Goal: Task Accomplishment & Management: Complete application form

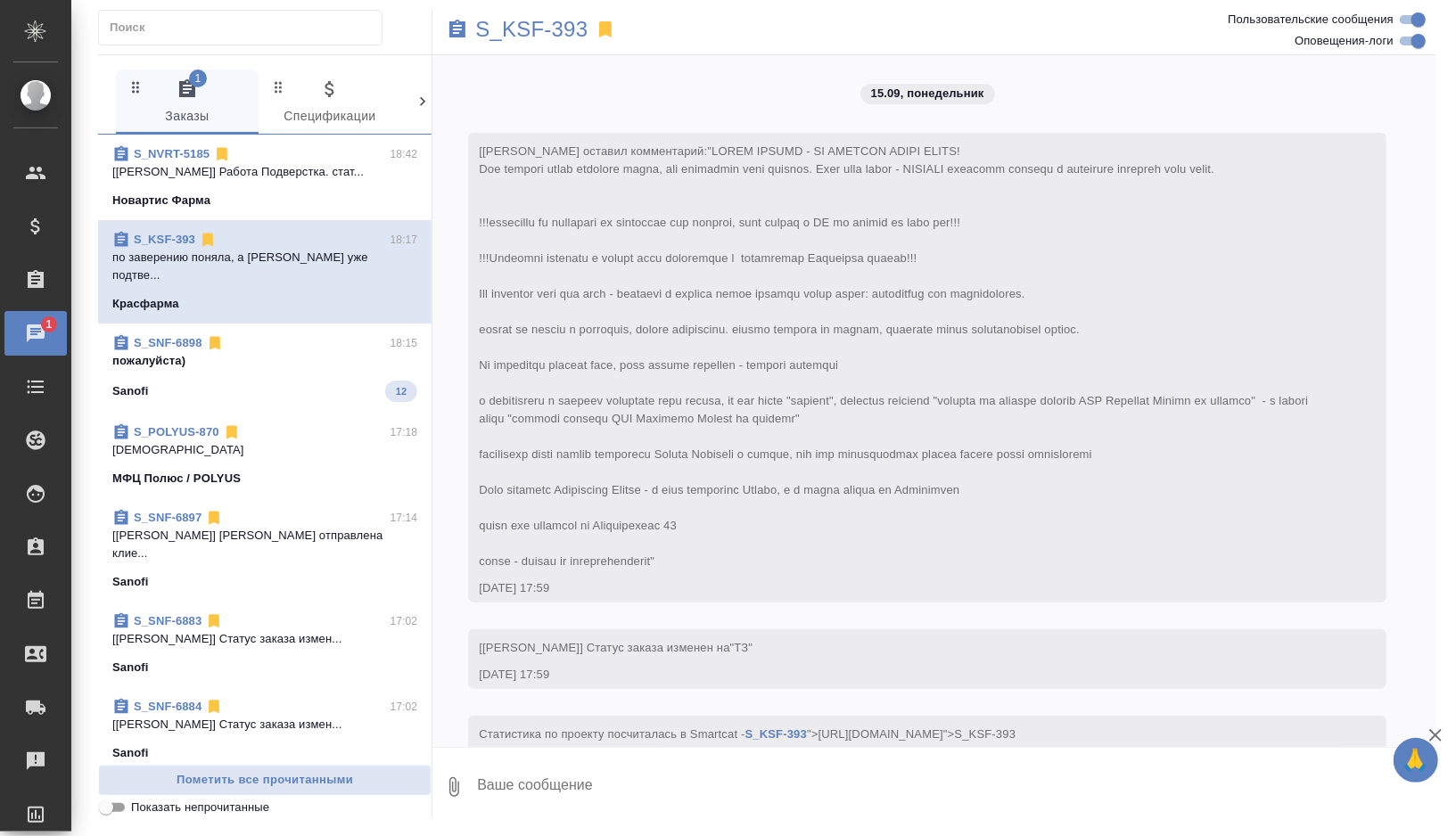
scroll to position [14279, 0]
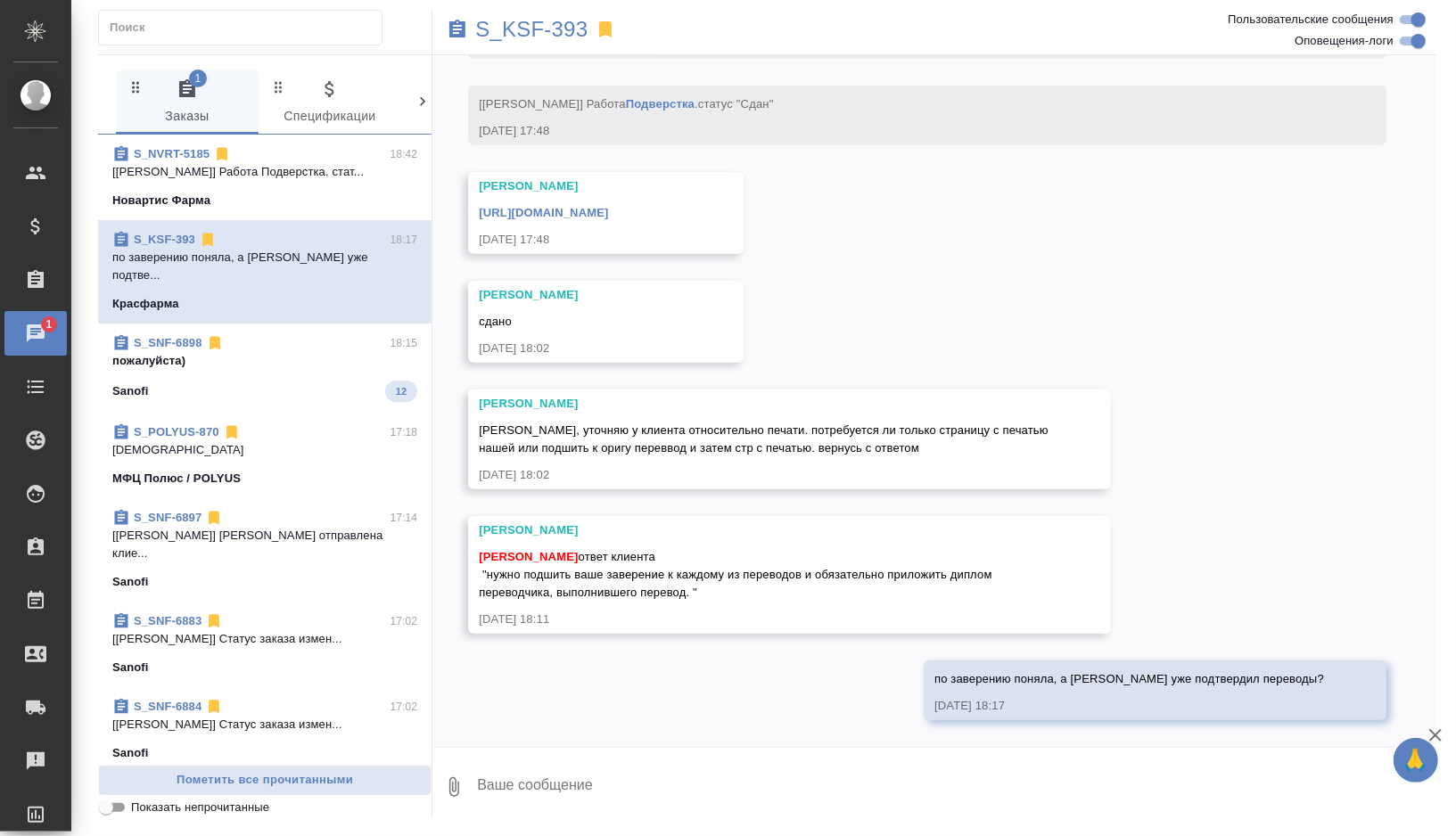
click at [314, 413] on div "S_POLYUS-870 17:18 боже МФЦ Полюс / POLYUS" at bounding box center [265, 456] width 333 height 86
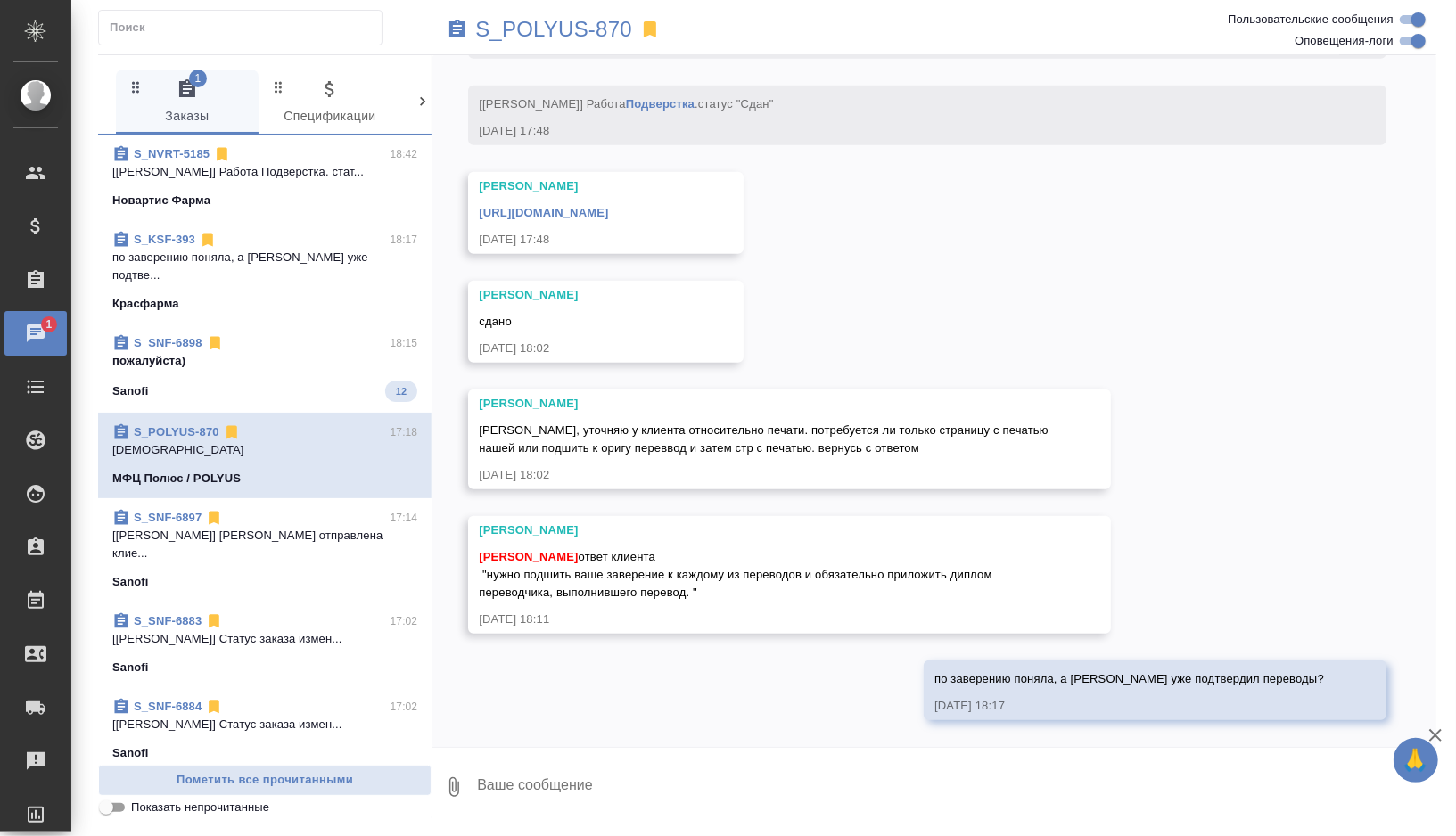
click at [315, 381] on div "Sanofi 12" at bounding box center [265, 392] width 305 height 21
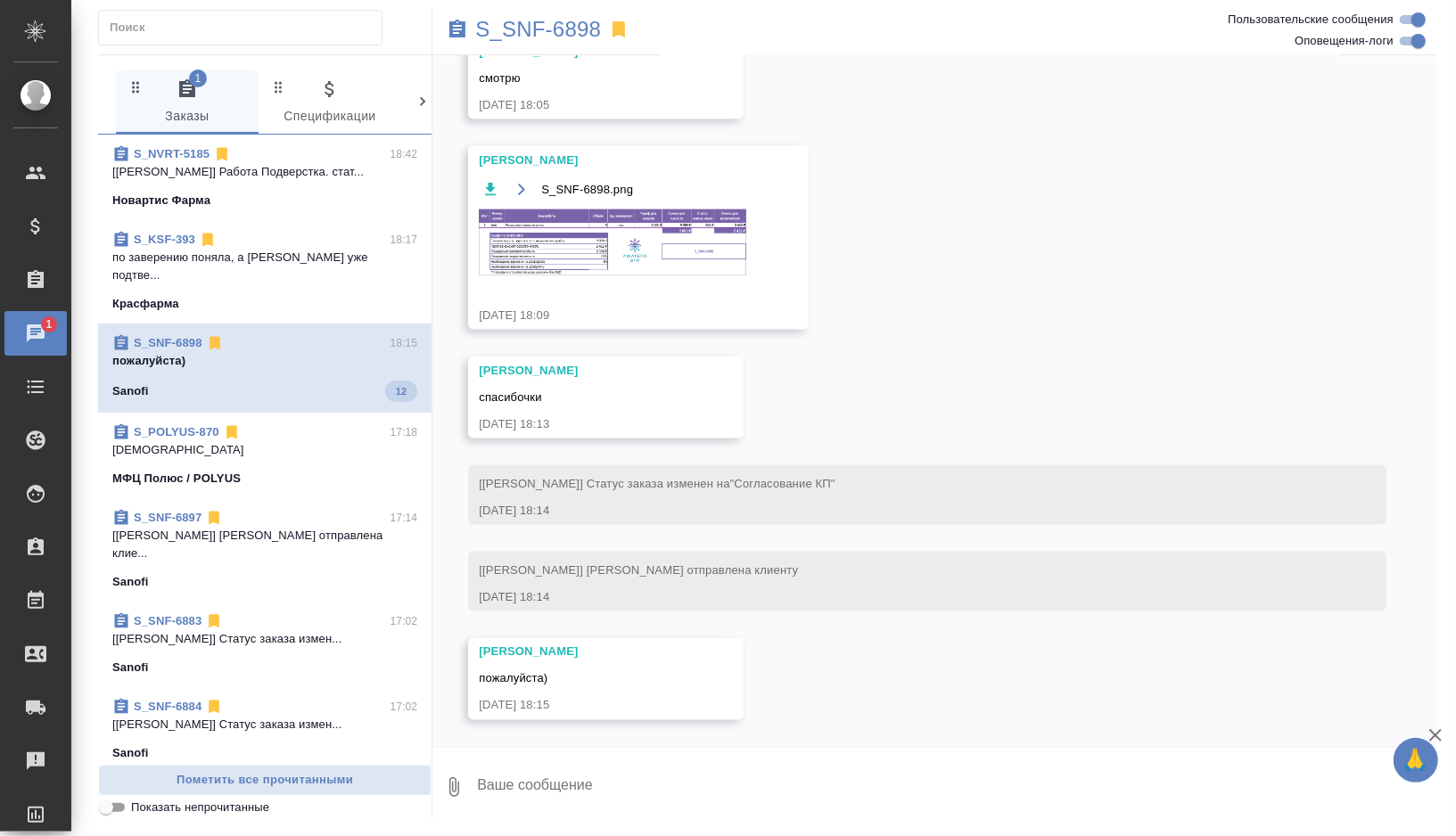
scroll to position [1651, 0]
click at [347, 188] on span "S_NVRT-5185 18:42 [[PERSON_NAME]] Работа Подверстка. стат... Новартис Фарма" at bounding box center [265, 177] width 305 height 64
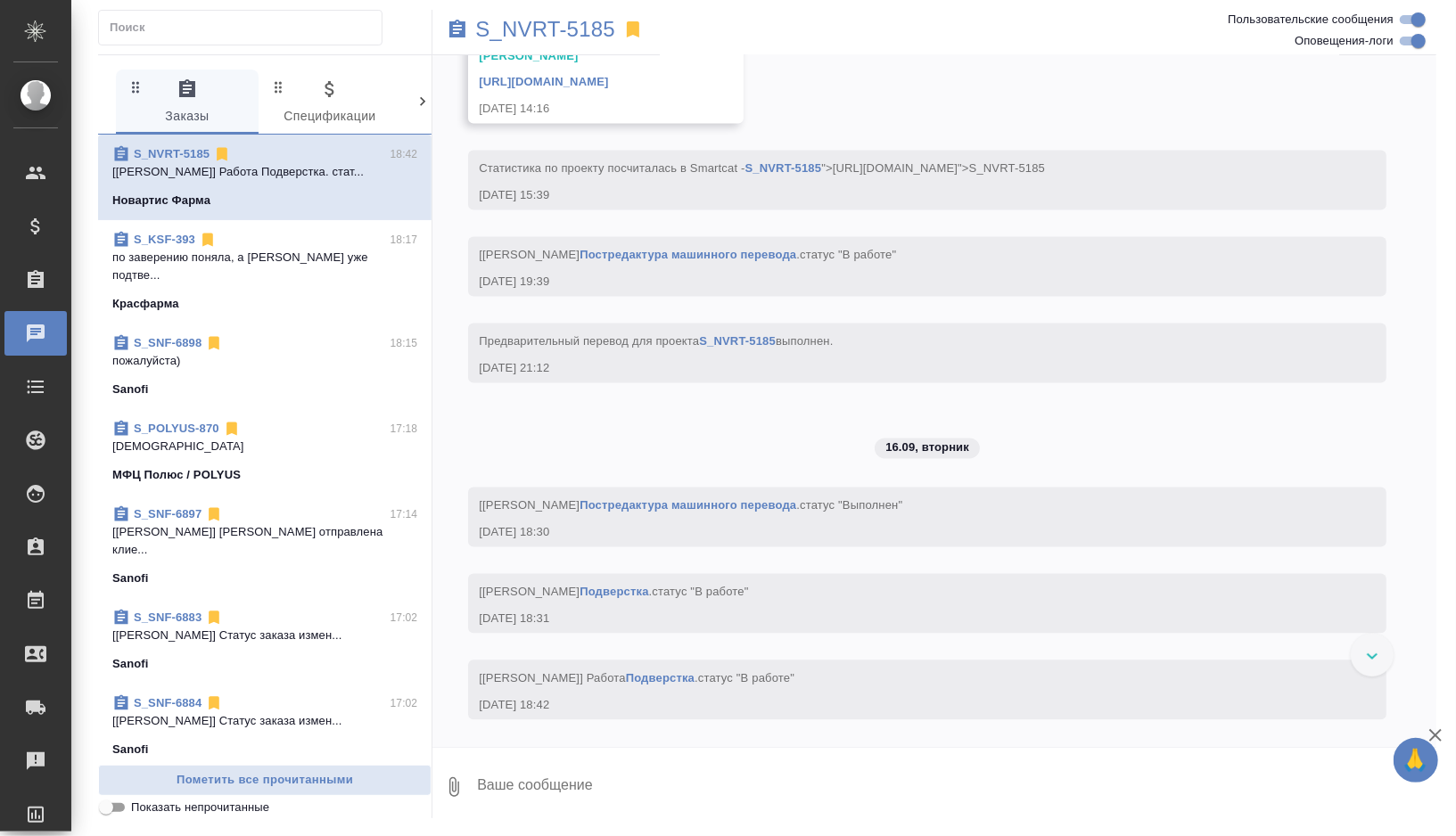
scroll to position [11179, 0]
click at [545, 36] on p "S_NVRT-5185" at bounding box center [545, 29] width 140 height 18
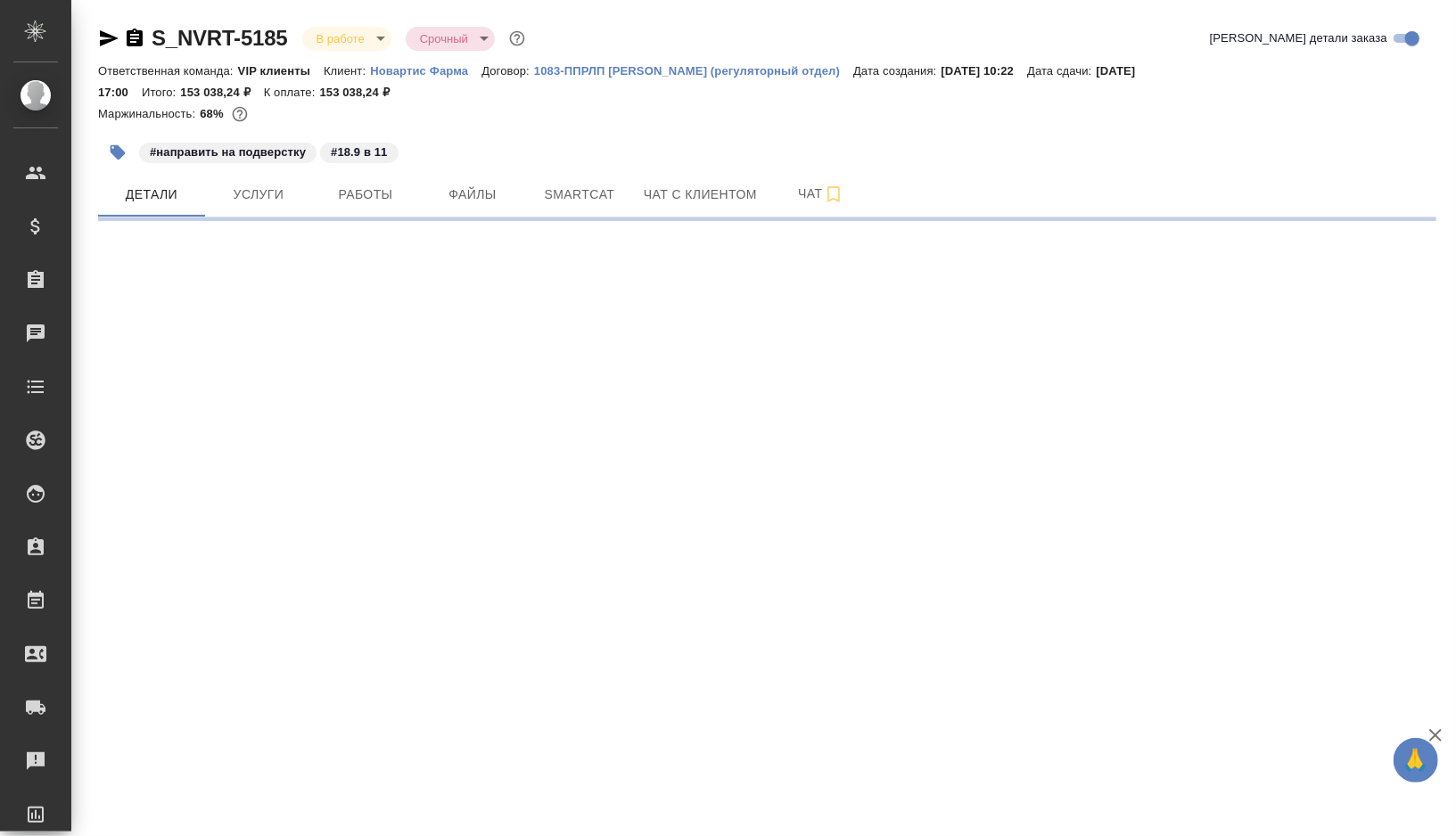
select select "RU"
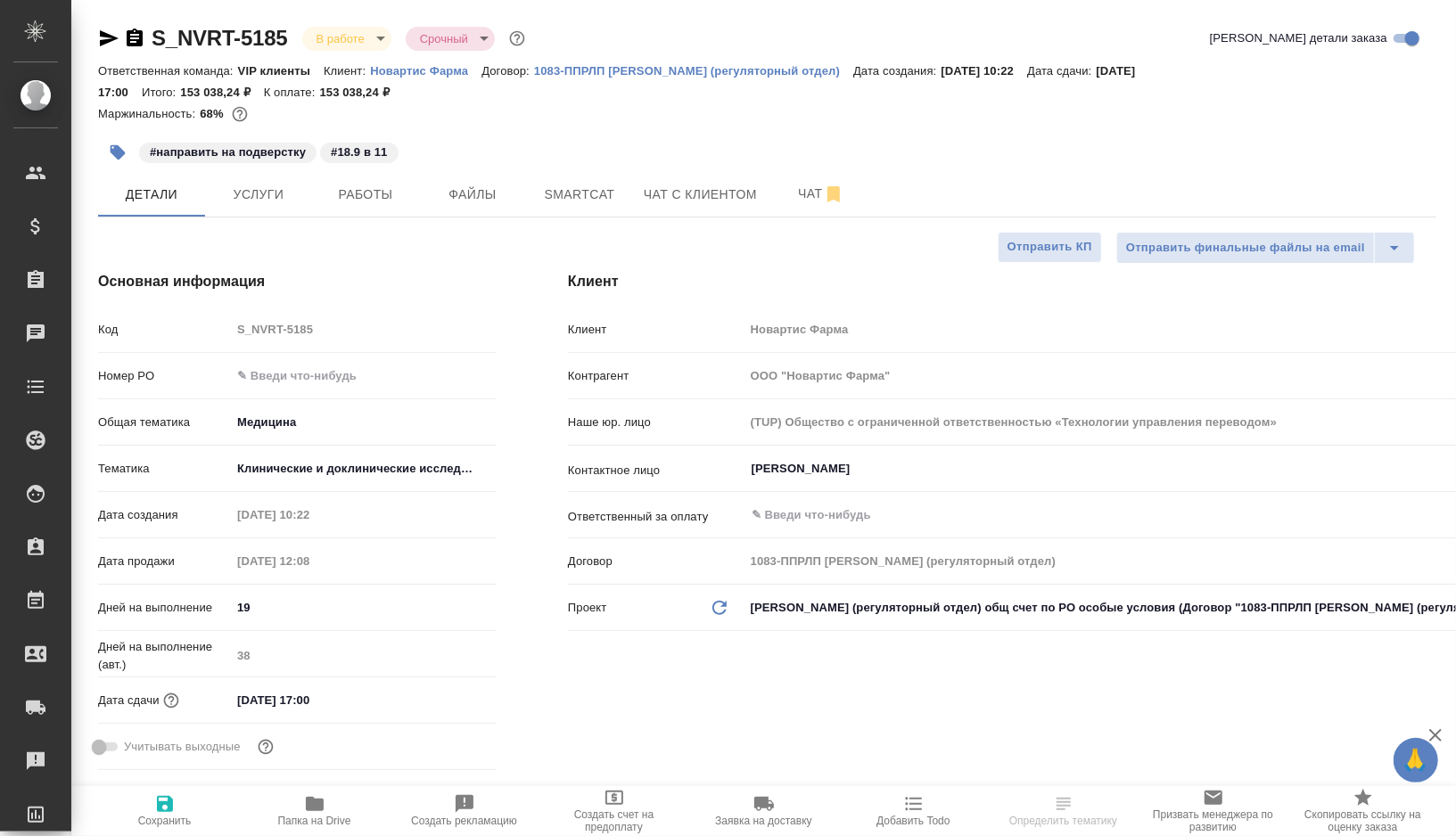
type input "[PERSON_NAME]"
type input "Комаров Роман"
type textarea "x"
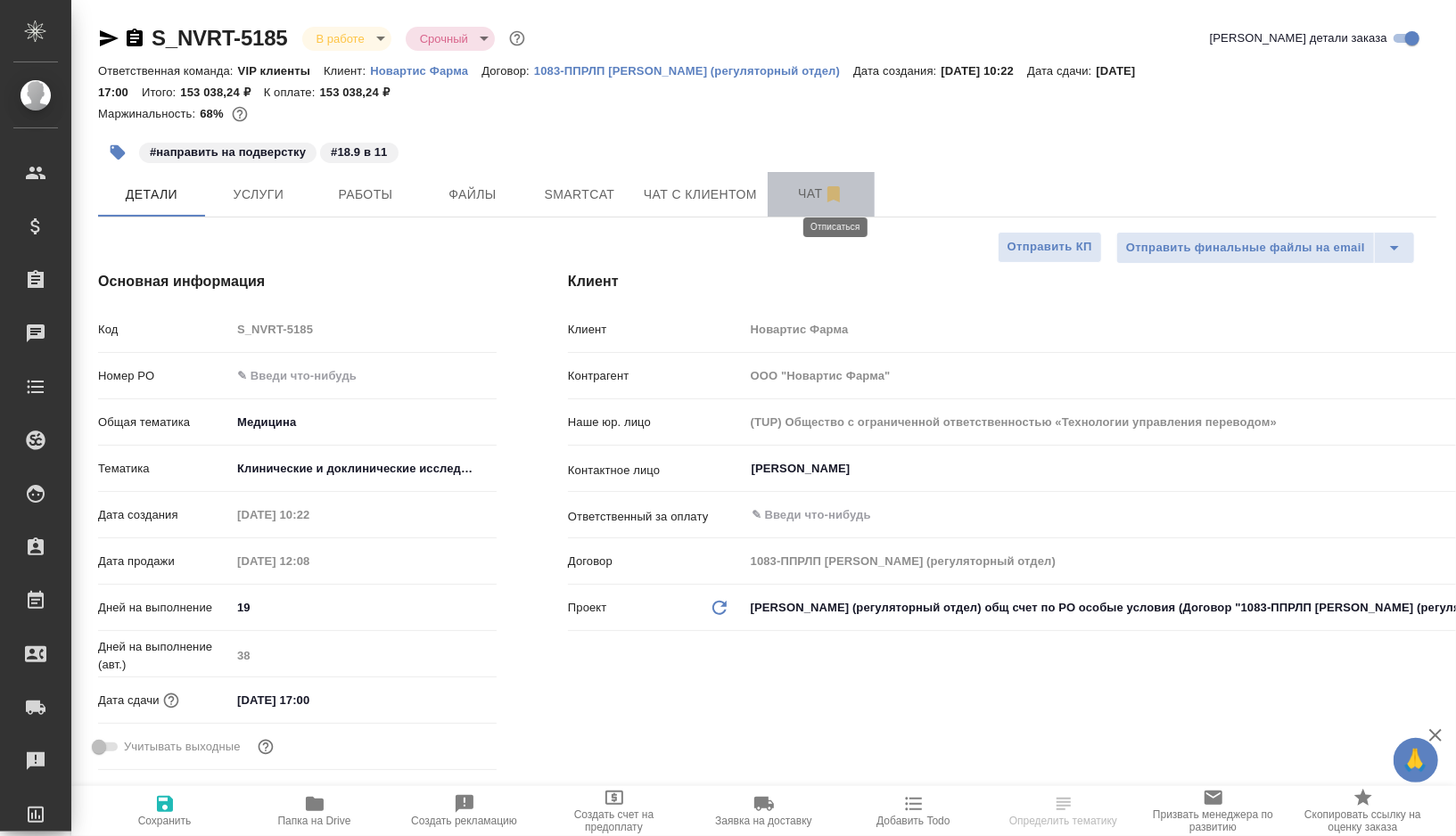
click at [836, 196] on icon "button" at bounding box center [833, 194] width 12 height 16
type textarea "x"
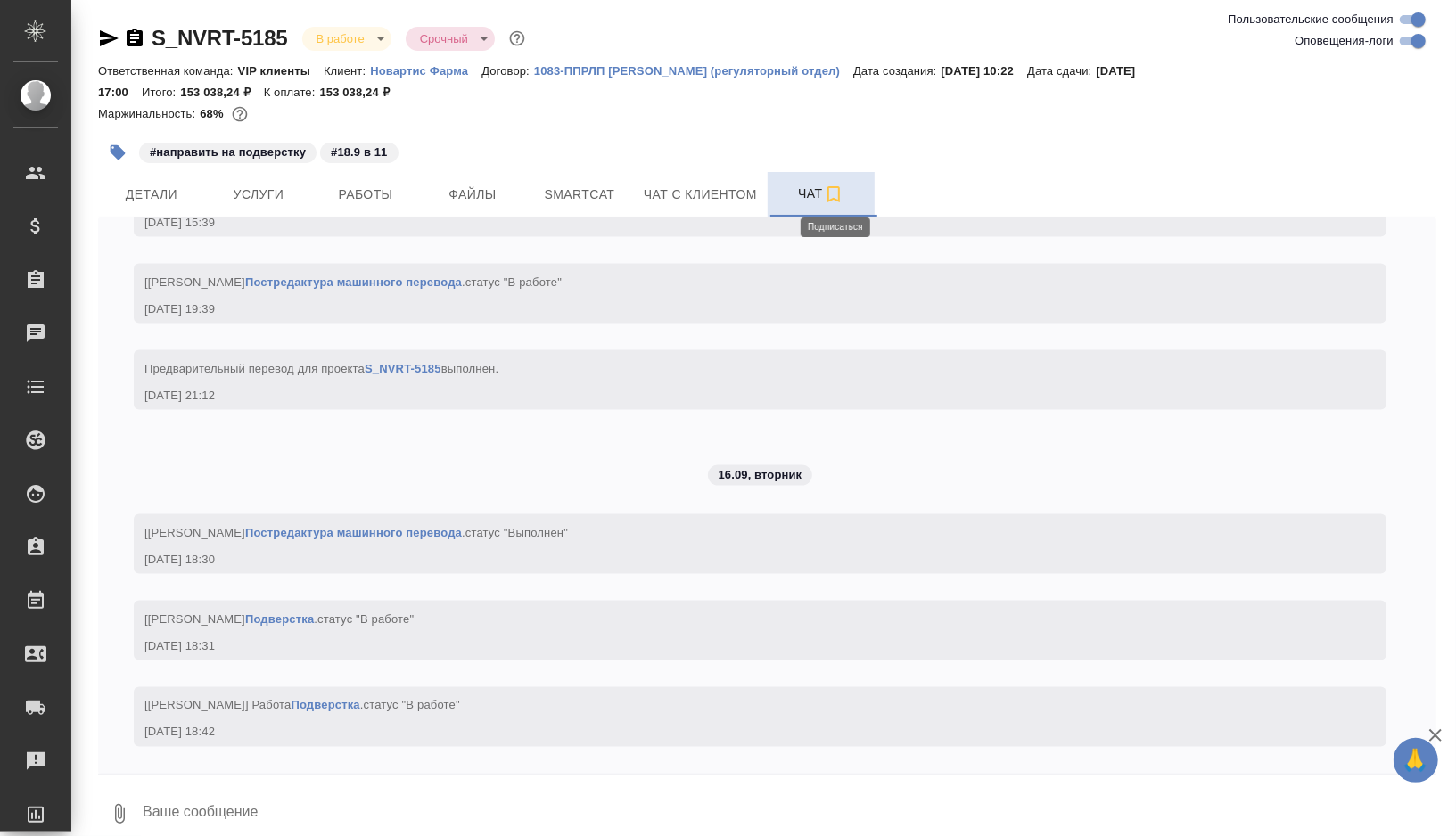
scroll to position [10726, 0]
